Goal: Find contact information: Find contact information

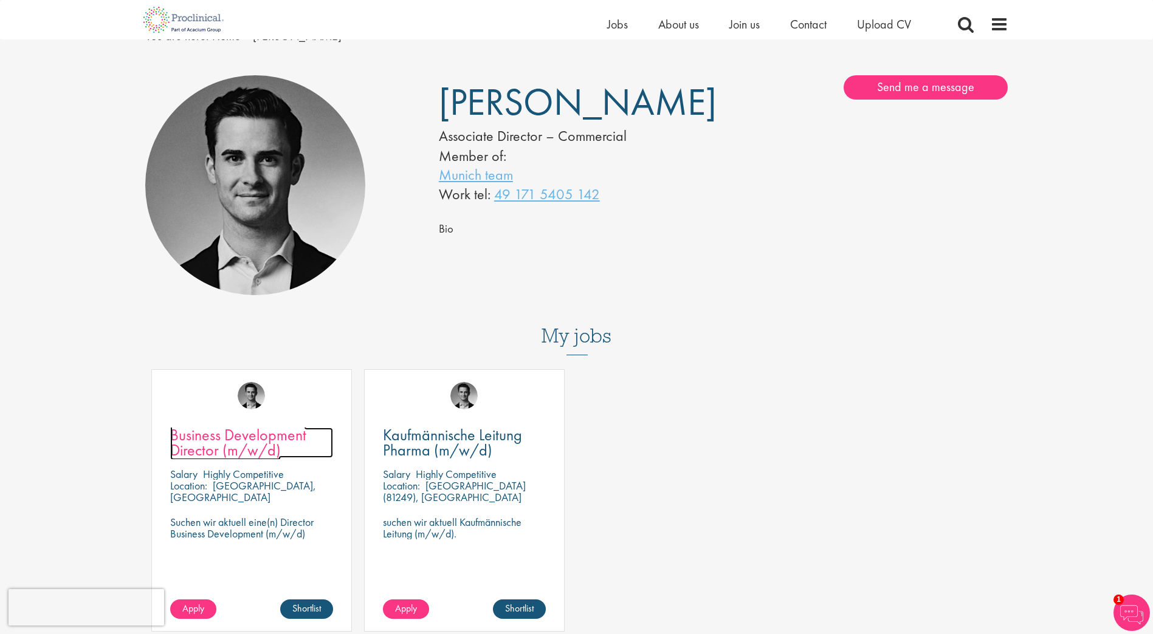
click at [259, 439] on span "Business Development Director (m/w/d)" at bounding box center [238, 443] width 136 height 36
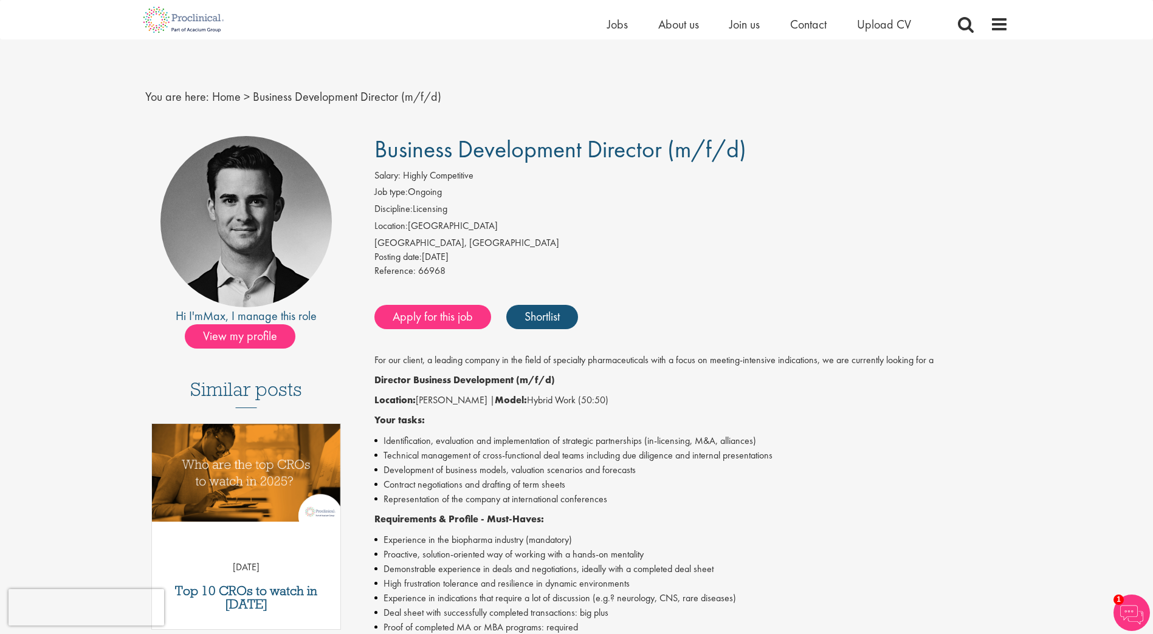
scroll to position [304, 0]
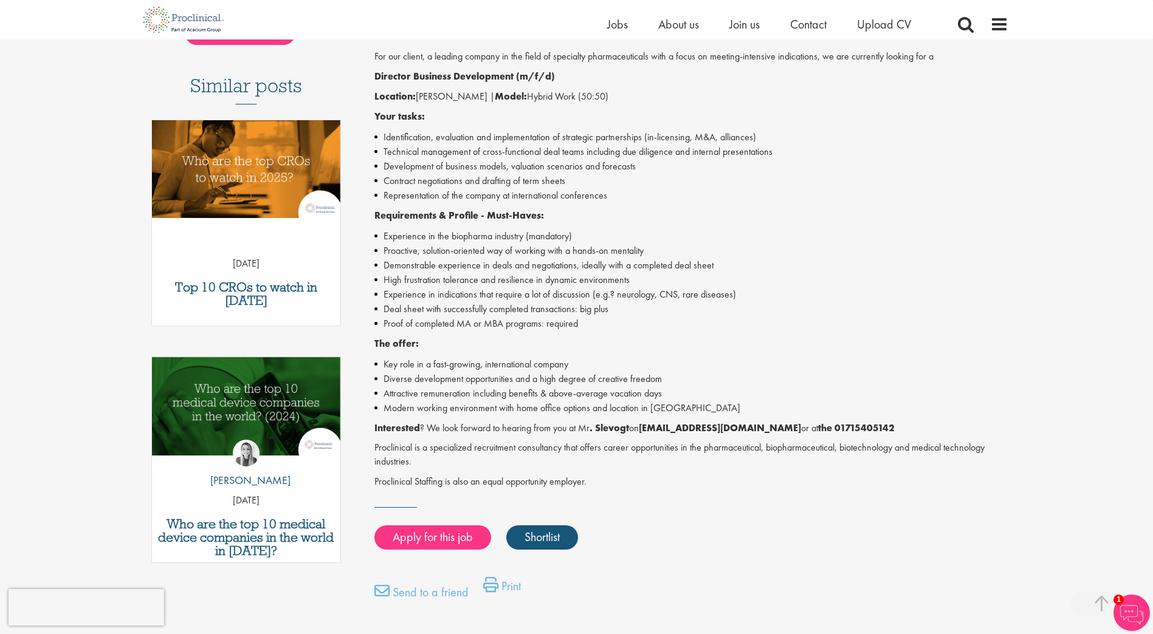
click at [898, 283] on li "High frustration tolerance and resilience in dynamic environments" at bounding box center [691, 280] width 634 height 15
click at [493, 256] on li "Proactive, solution-oriented way of working with a hands-on mentality" at bounding box center [691, 251] width 634 height 15
click at [56, 244] on div "First Name * Last Name * Email * Phone Number * Country * - Please Select - [GE…" at bounding box center [576, 244] width 1153 height 836
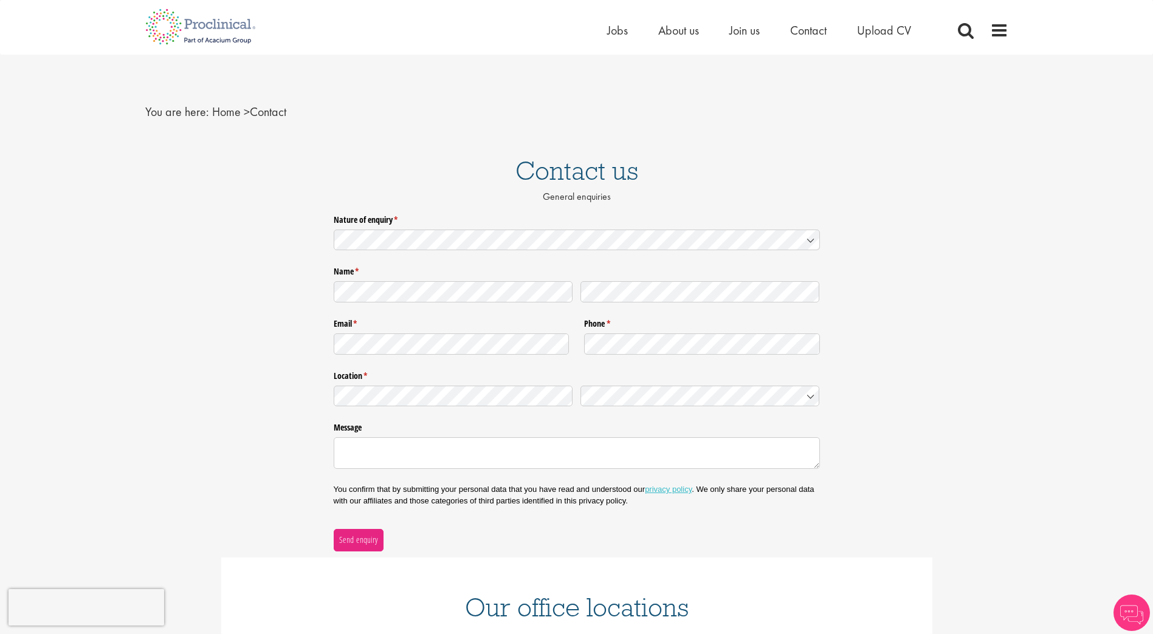
click at [357, 518] on div "Send enquiry" at bounding box center [577, 532] width 486 height 37
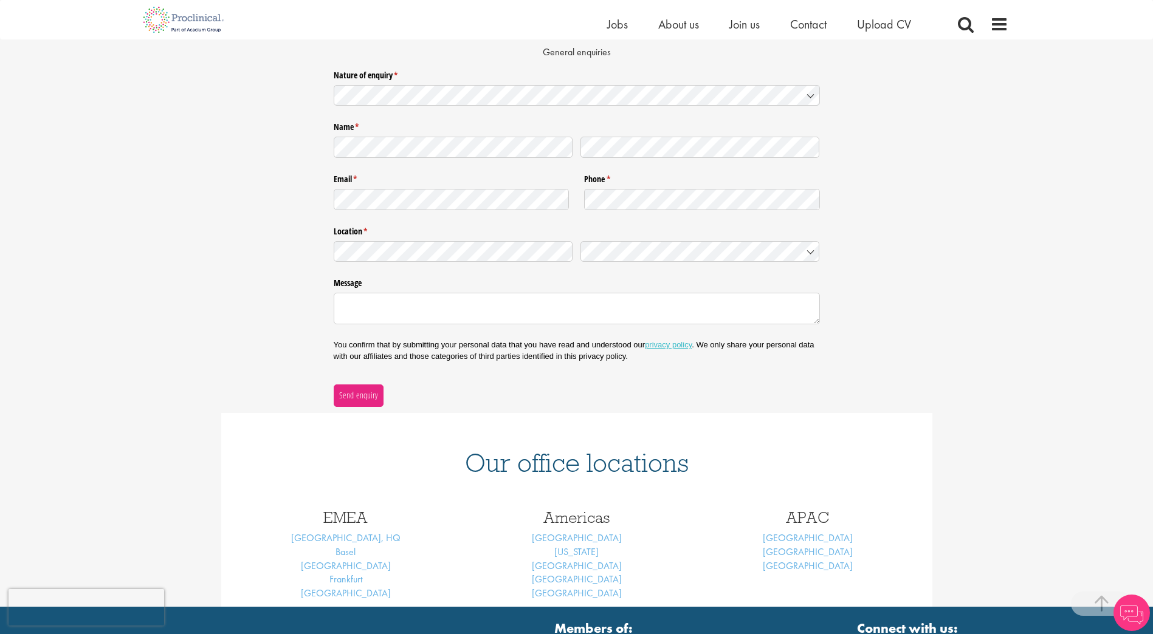
scroll to position [243, 0]
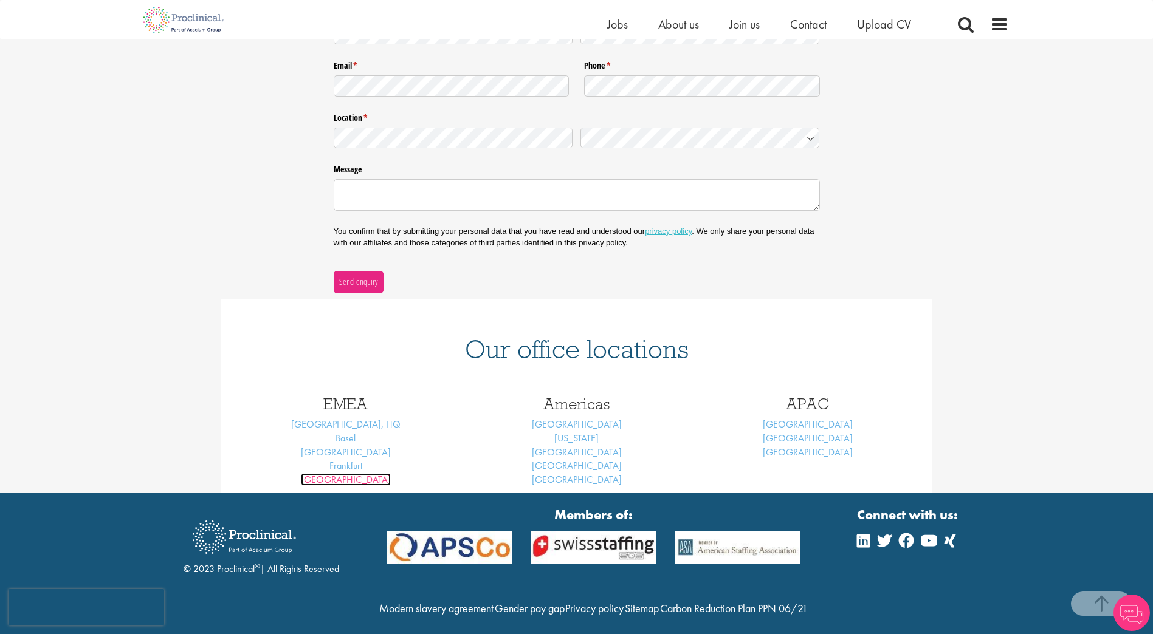
click at [345, 481] on link "Munich" at bounding box center [346, 479] width 90 height 13
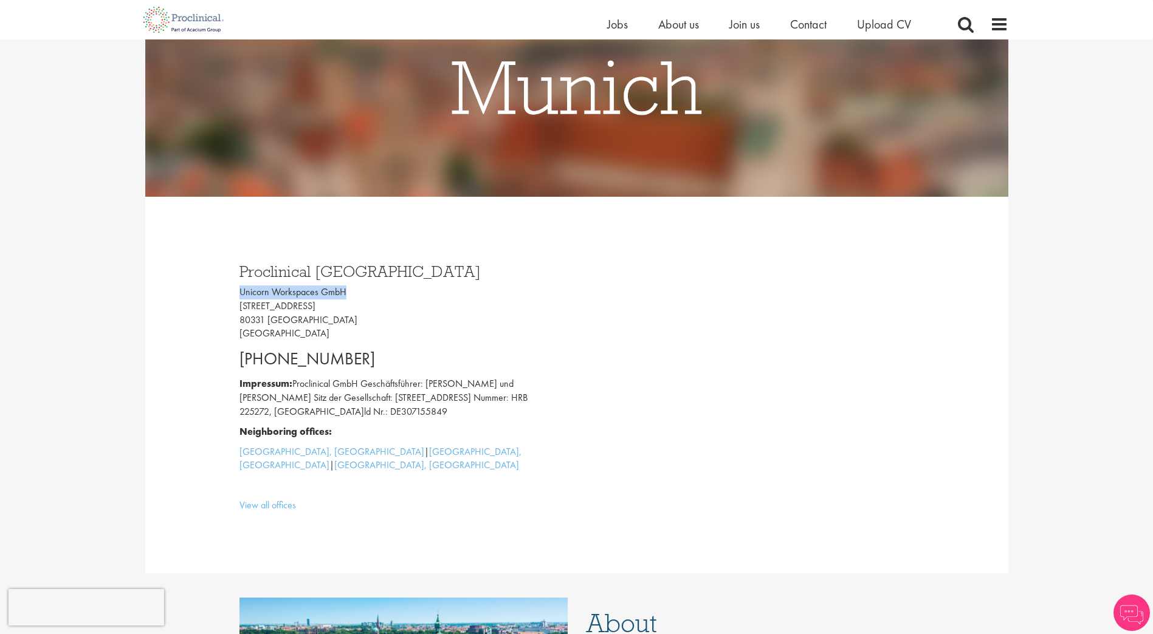
drag, startPoint x: 356, startPoint y: 290, endPoint x: 237, endPoint y: 294, distance: 119.1
click at [237, 294] on div "Proclinical Germany Unicorn Workspaces GmbH Isartorplatz 8 80331 München German…" at bounding box center [403, 386] width 346 height 268
click at [272, 306] on p "Unicorn Workspaces GmbH Isartorplatz 8 80331 München Germany" at bounding box center [403, 313] width 328 height 55
copy p "Isartorplatz"
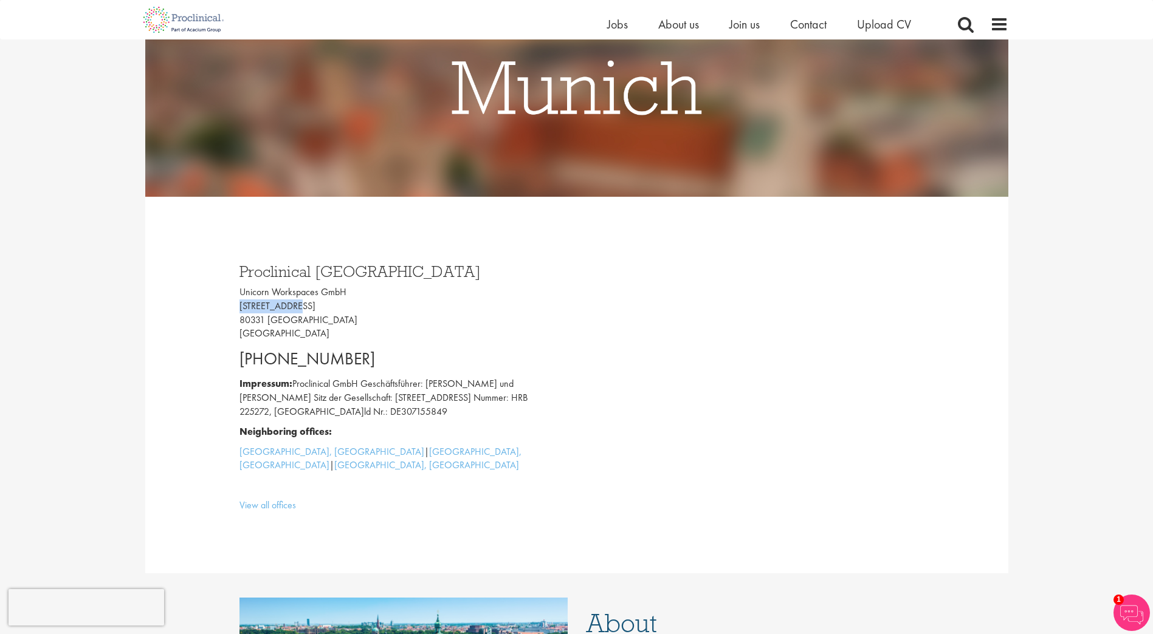
drag, startPoint x: 386, startPoint y: 349, endPoint x: 234, endPoint y: 343, distance: 152.0
click at [234, 343] on div "Proclinical Germany Unicorn Workspaces GmbH Isartorplatz 8 80331 München German…" at bounding box center [403, 386] width 346 height 268
copy p "+49 171 5405 142"
